Goal: Check status: Check status

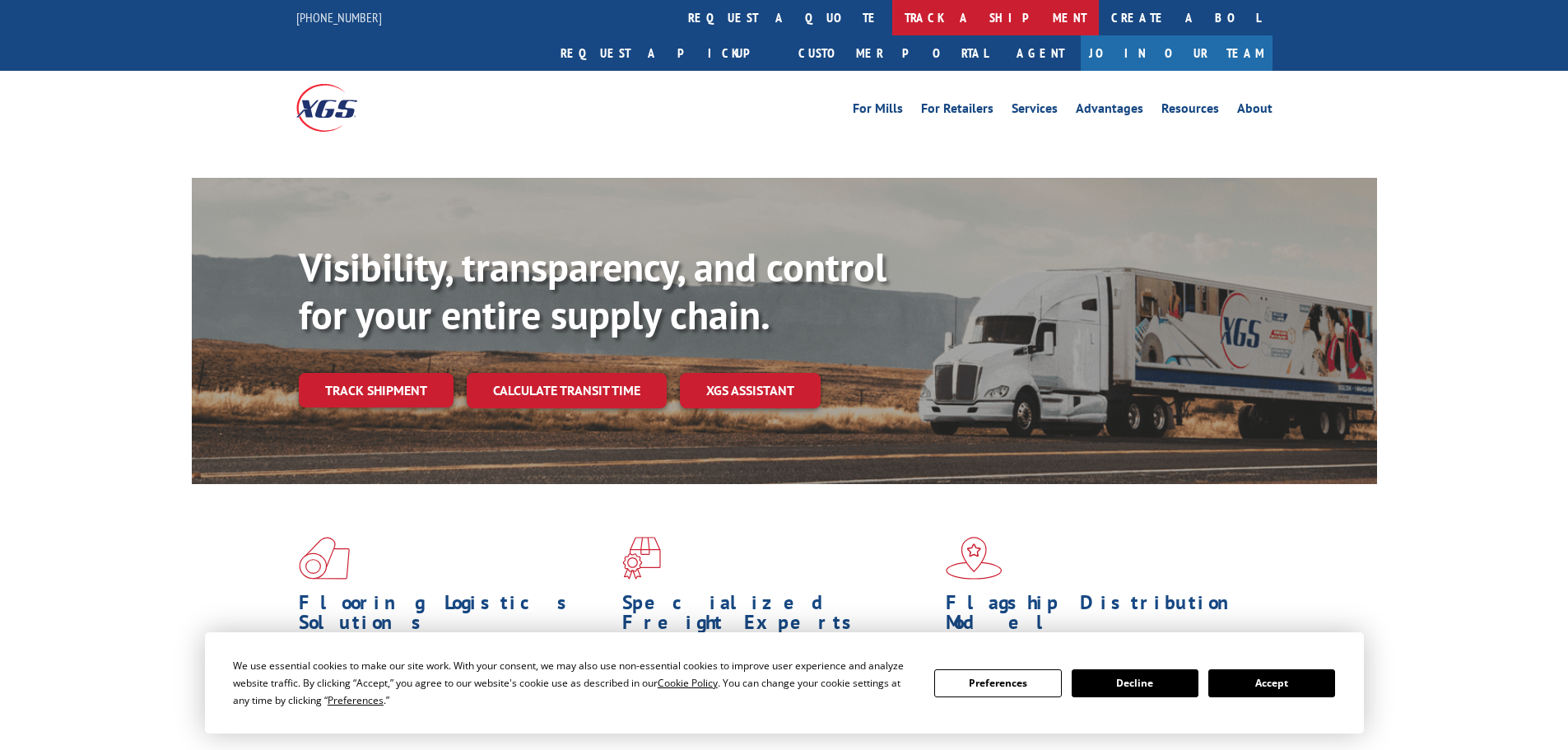
click at [892, 19] on link "track a shipment" at bounding box center [995, 17] width 207 height 35
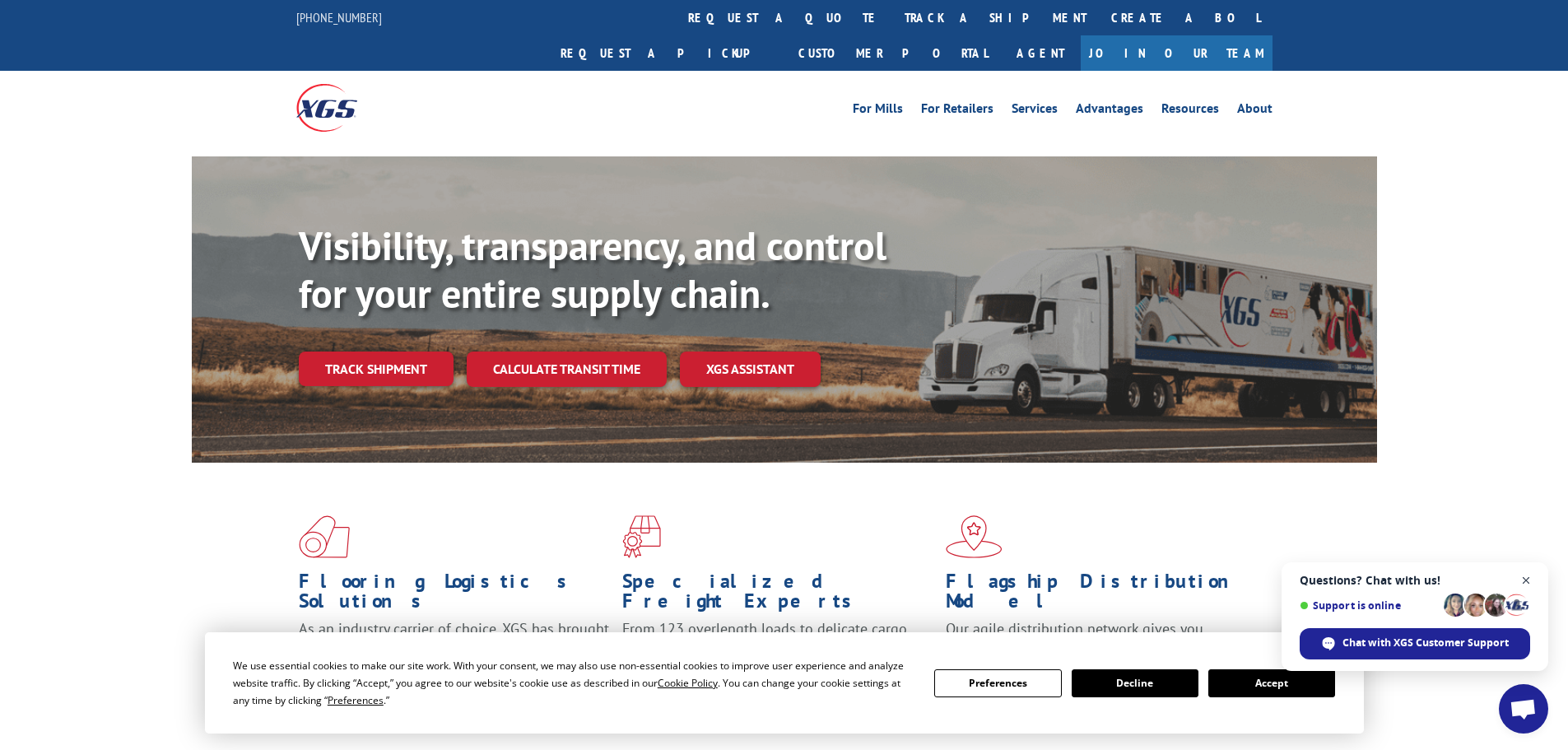
click at [1533, 580] on span "Open chat" at bounding box center [1526, 580] width 21 height 21
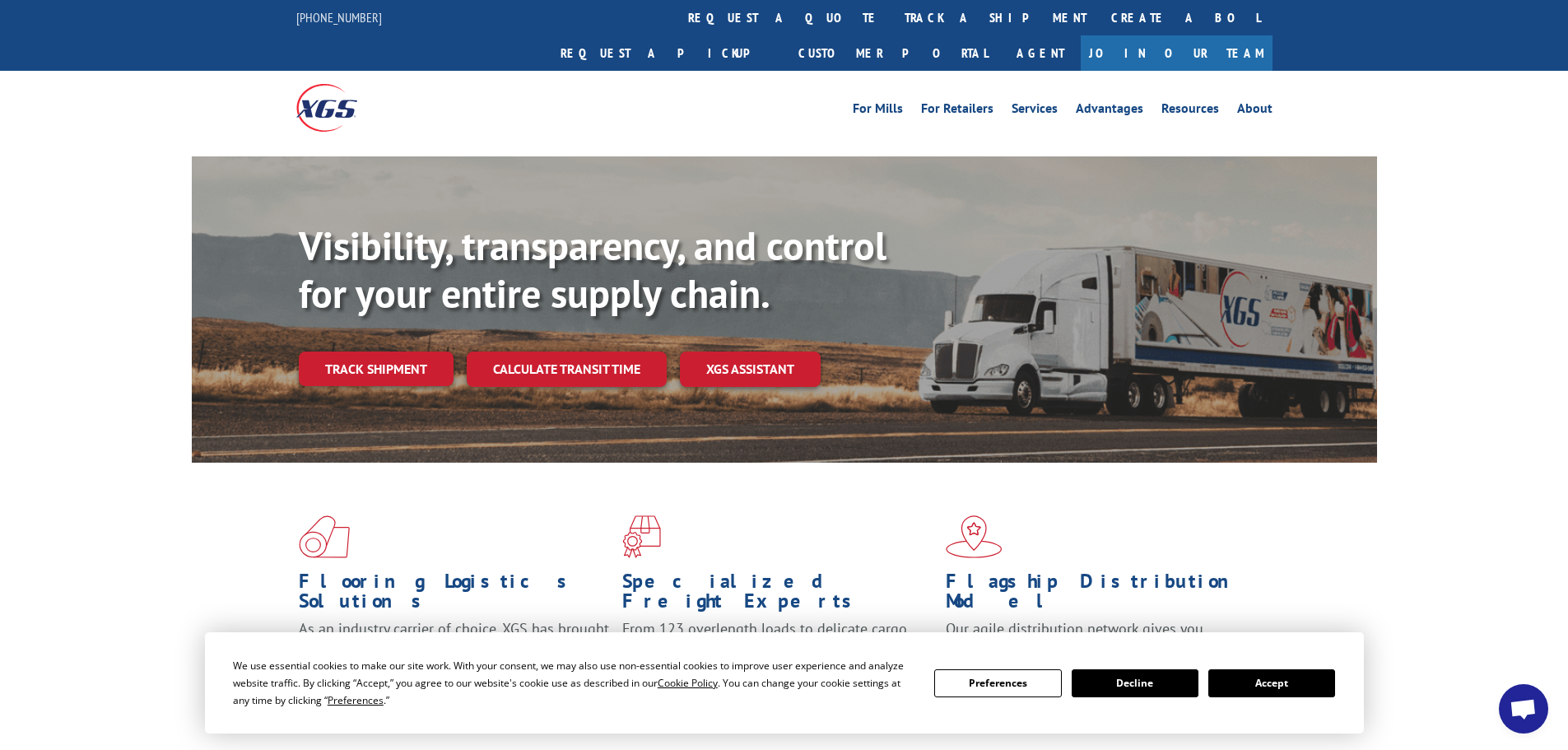
click at [1278, 683] on button "Accept" at bounding box center [1272, 683] width 127 height 28
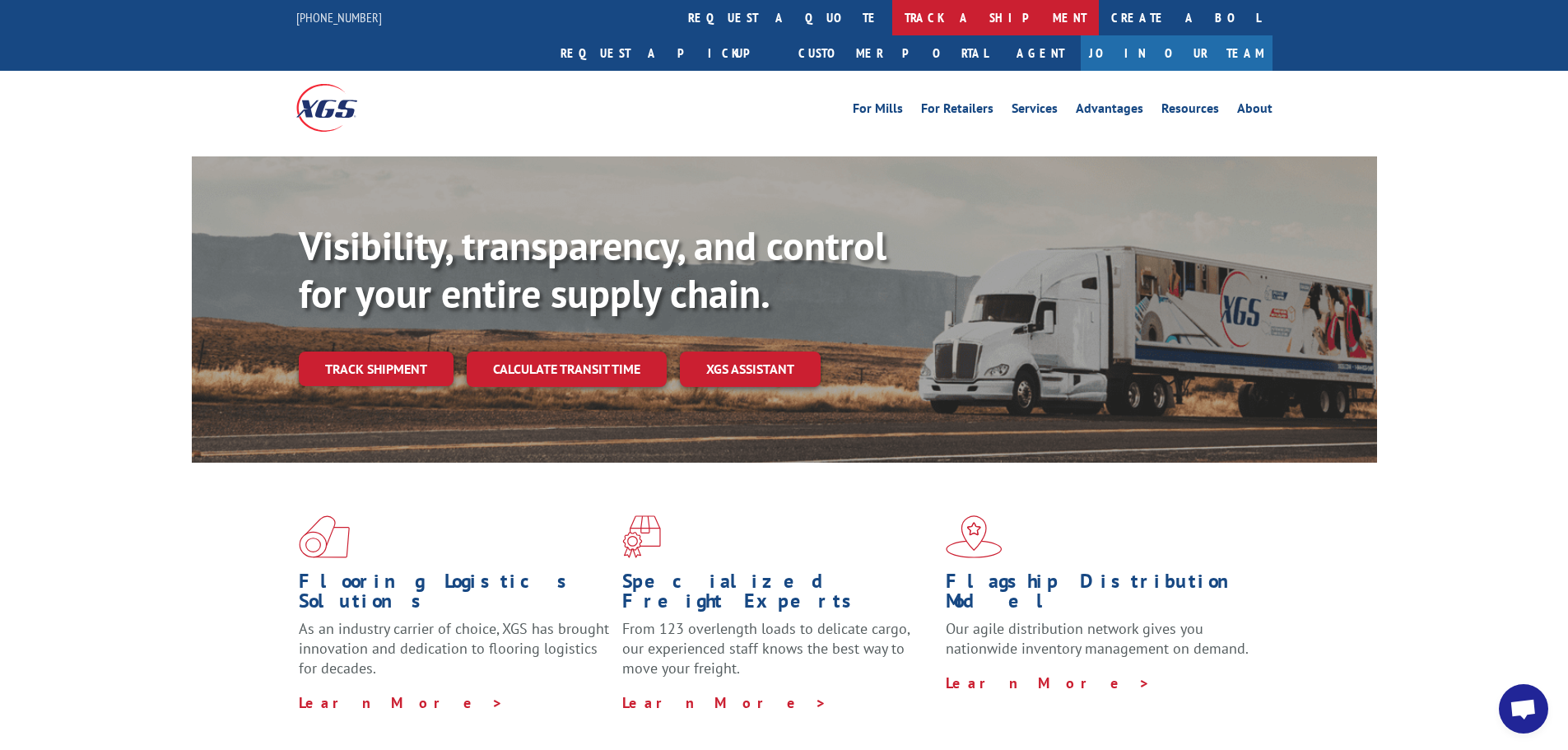
click at [892, 10] on link "track a shipment" at bounding box center [995, 17] width 207 height 35
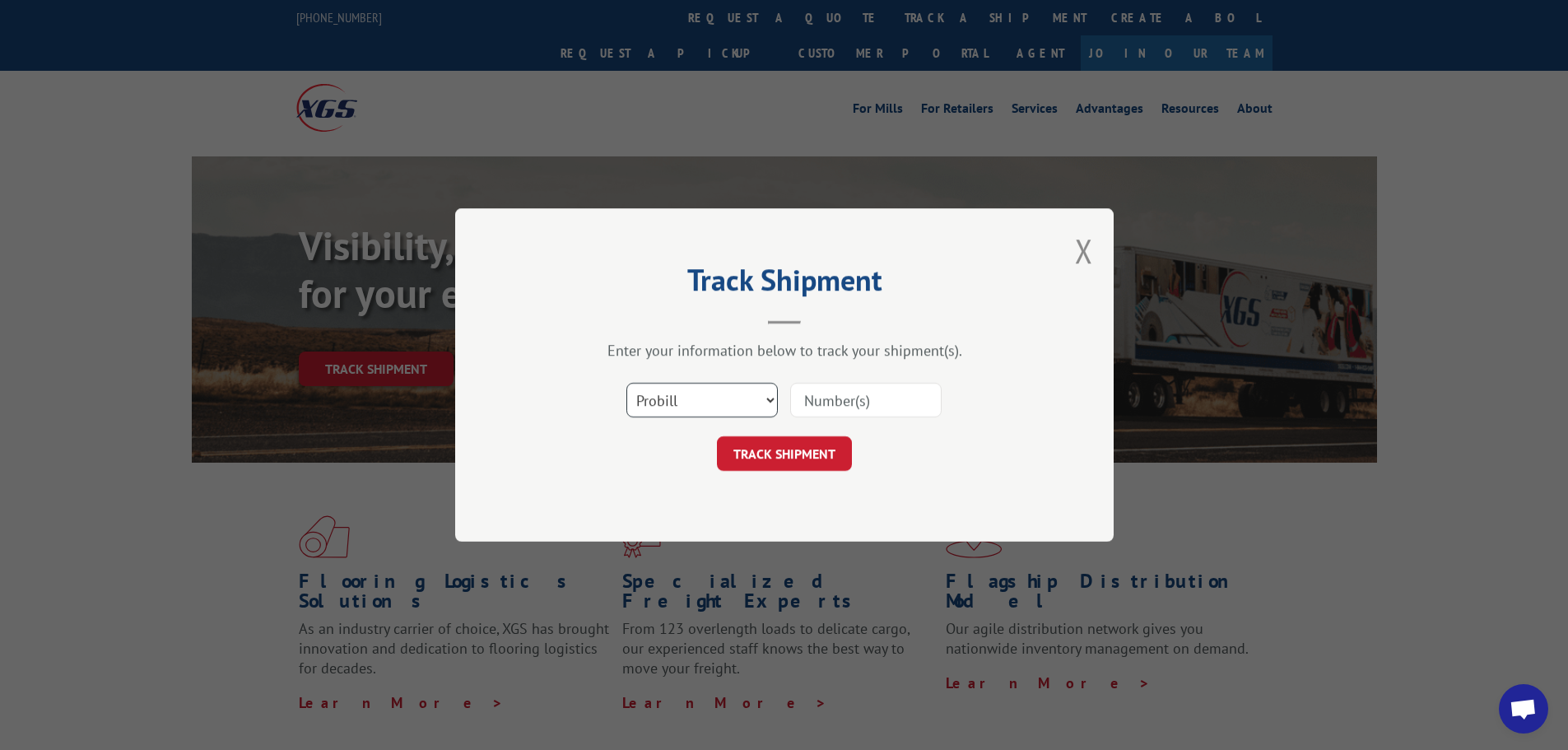
click at [669, 397] on select "Select category... Probill BOL PO" at bounding box center [703, 399] width 152 height 35
select select "po"
click at [627, 382] on select "Select category... Probill BOL PO" at bounding box center [703, 399] width 152 height 35
click at [845, 396] on input at bounding box center [866, 399] width 152 height 35
paste input "76529700"
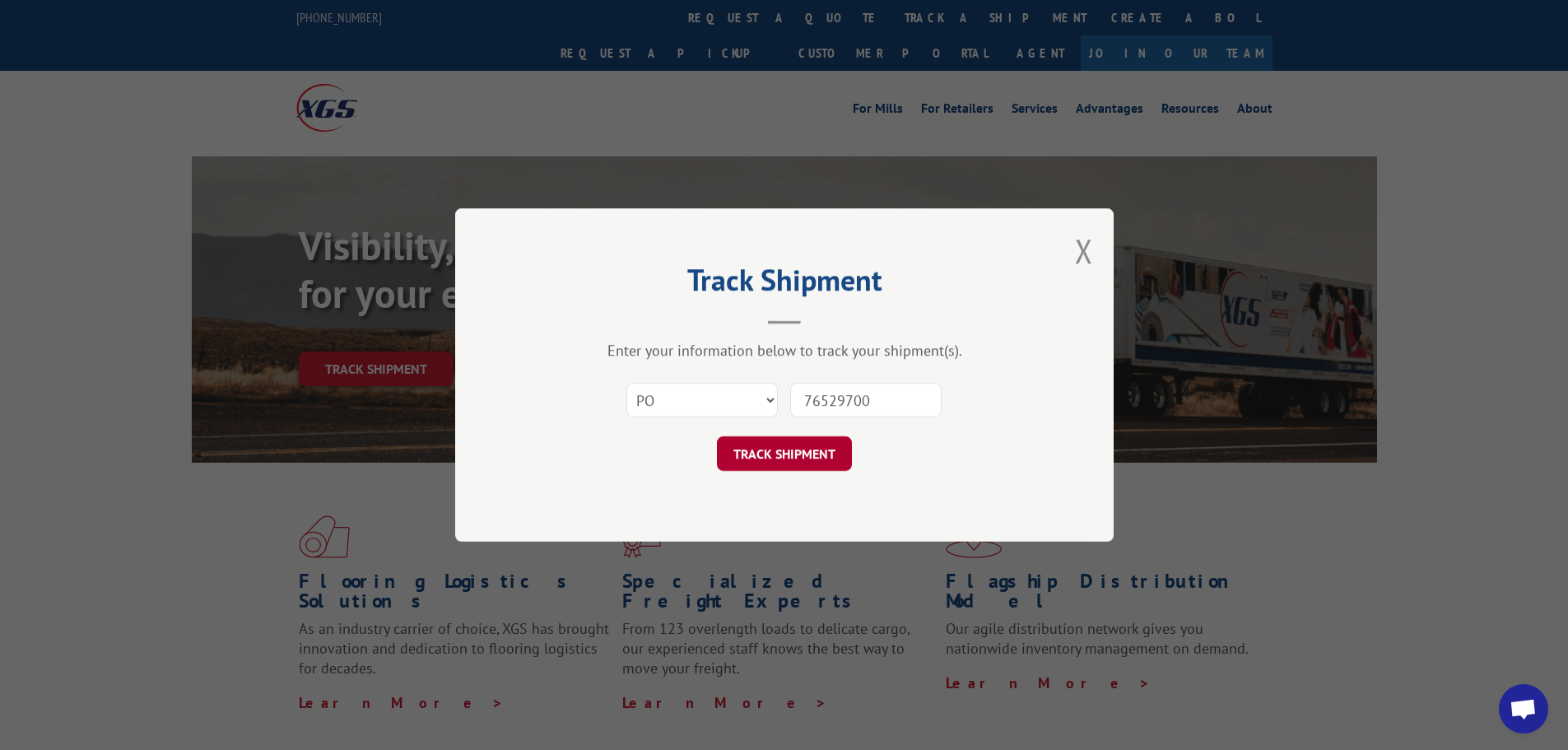
type input "76529700"
click at [805, 451] on button "TRACK SHIPMENT" at bounding box center [784, 453] width 135 height 35
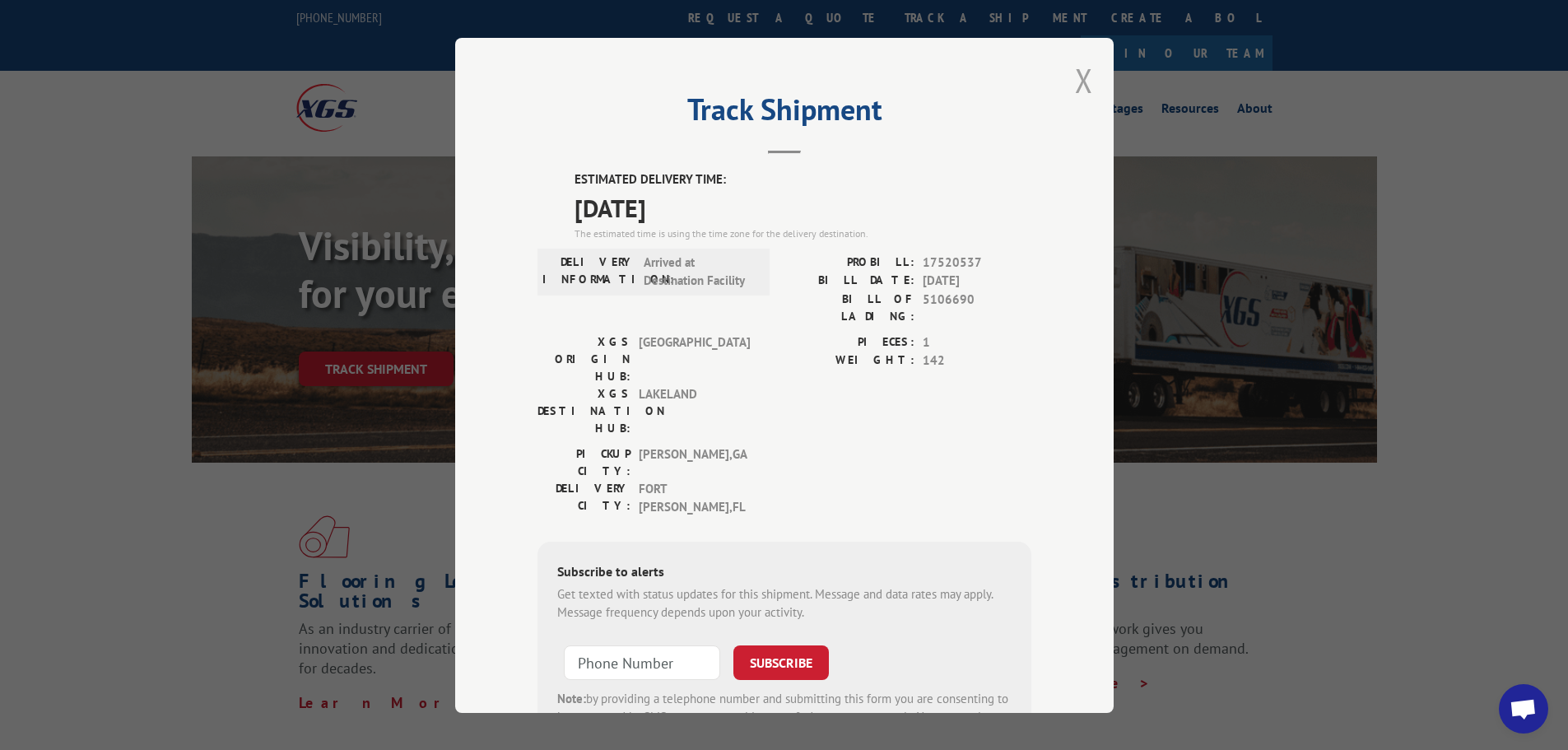
click at [1077, 84] on button "Close modal" at bounding box center [1084, 81] width 18 height 44
